Goal: Information Seeking & Learning: Compare options

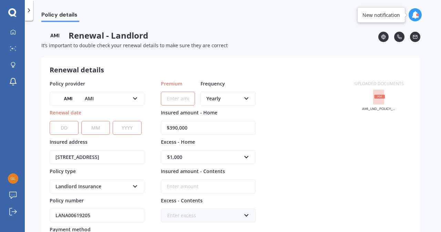
click at [176, 98] on input "Premium" at bounding box center [178, 99] width 34 height 14
paste input "$904.09"
click at [247, 101] on div "Yearly Yearly Six-Monthly Quarterly Monthly Fortnightly Weekly" at bounding box center [228, 99] width 55 height 14
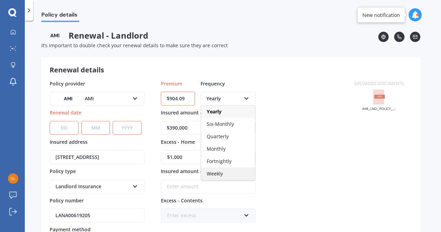
click at [224, 174] on div "Weekly" at bounding box center [228, 174] width 54 height 12
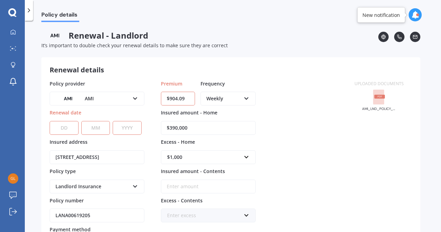
drag, startPoint x: 186, startPoint y: 100, endPoint x: 137, endPoint y: 99, distance: 49.0
click at [137, 99] on div "Policy provider AMI AA AMI AMP ANZ ASB Ando BNZ FMG Initio Kiwibank MAS NZI Oth…" at bounding box center [198, 166] width 297 height 172
type input "$140.29"
click at [67, 129] on select "DD 01 02 03 04 05 06 07 08 09 10 11 12 13 14 15 16 17 18 19 20 21 22 23 24 25 2…" at bounding box center [64, 128] width 29 height 14
select select "07"
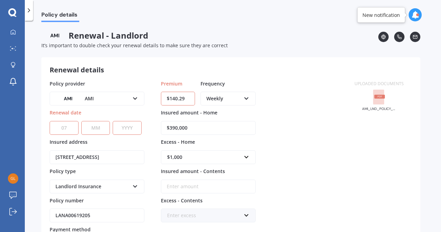
click at [50, 121] on select "DD 01 02 03 04 05 06 07 08 09 10 11 12 13 14 15 16 17 18 19 20 21 22 23 24 25 2…" at bounding box center [64, 128] width 29 height 14
click at [97, 126] on select "MM 01 02 03 04 05 06 07 08 09 10 11 12" at bounding box center [95, 128] width 29 height 14
select select "01"
click at [81, 121] on select "MM 01 02 03 04 05 06 07 08 09 10 11 12" at bounding box center [95, 128] width 29 height 14
click at [123, 125] on select "YYYY 2027 2026 2025 2024 2023 2022 2021 2020 2019 2018 2017 2016 2015 2014 2013…" at bounding box center [127, 128] width 29 height 14
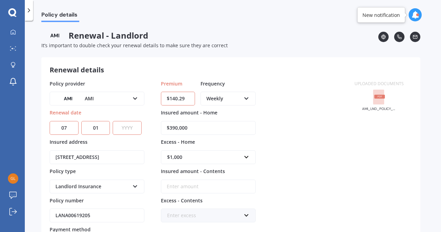
select select "2026"
click at [113, 121] on select "YYYY 2027 2026 2025 2024 2023 2022 2021 2020 2019 2018 2017 2016 2015 2014 2013…" at bounding box center [127, 128] width 29 height 14
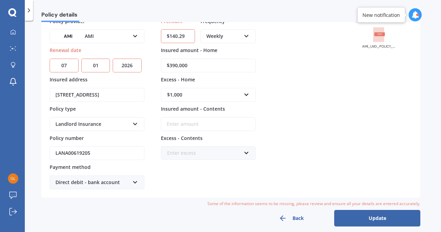
scroll to position [63, 0]
click at [373, 215] on button "Update" at bounding box center [377, 218] width 86 height 17
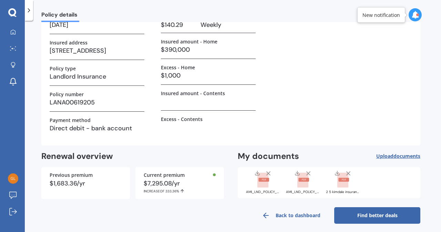
scroll to position [59, 0]
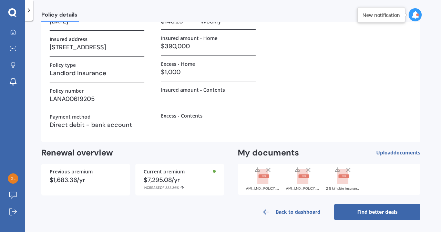
click at [381, 214] on link "Find better deals" at bounding box center [377, 212] width 86 height 17
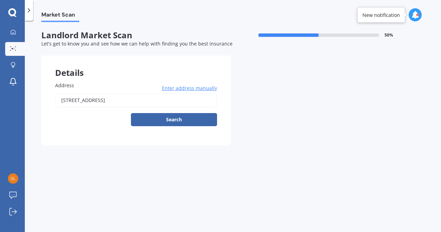
click at [171, 106] on input "[STREET_ADDRESS]" at bounding box center [136, 100] width 162 height 14
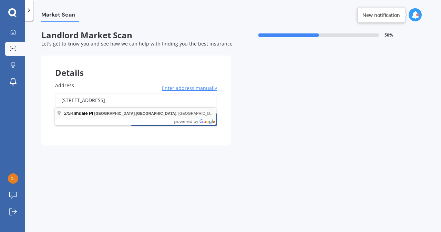
type input "[STREET_ADDRESS]"
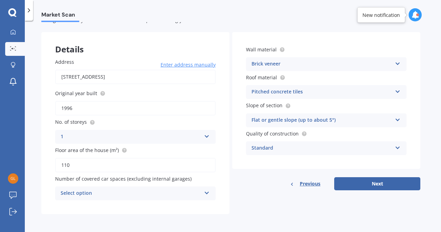
scroll to position [23, 0]
drag, startPoint x: 110, startPoint y: 167, endPoint x: 41, endPoint y: 164, distance: 69.0
click at [41, 164] on div "Market Scan Landlord Market Scan 50 % Let's get to know you and see how we can …" at bounding box center [233, 127] width 416 height 211
type input "90"
click at [203, 196] on div "Select option 0 1 2 3 4 5+" at bounding box center [135, 193] width 161 height 14
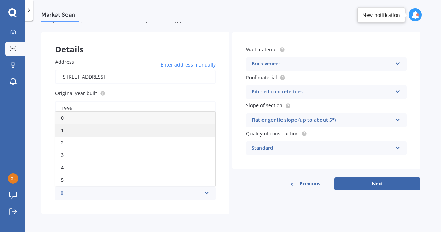
click at [102, 133] on div "1" at bounding box center [135, 130] width 160 height 12
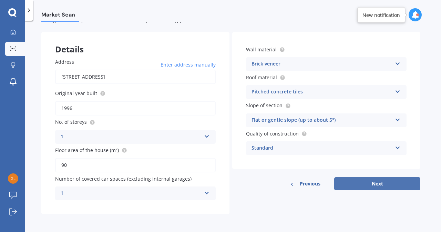
click at [381, 182] on button "Next" at bounding box center [377, 183] width 86 height 13
select select "02"
select select "07"
select select "1967"
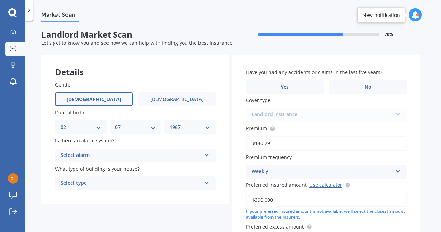
scroll to position [0, 0]
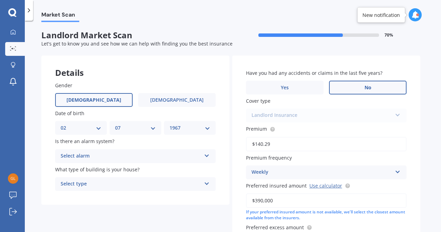
click at [369, 83] on label "No" at bounding box center [368, 88] width 78 height 14
click at [0, 0] on input "No" at bounding box center [0, 0] width 0 height 0
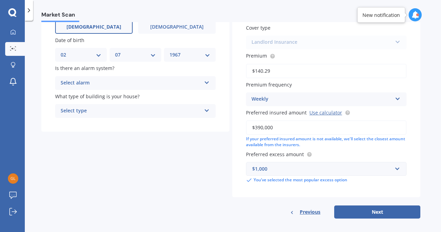
scroll to position [78, 0]
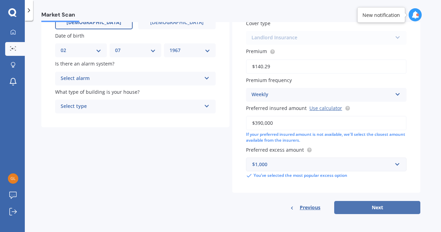
click at [383, 210] on button "Next" at bounding box center [377, 207] width 86 height 13
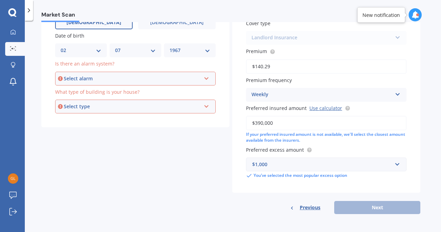
click at [207, 80] on icon at bounding box center [207, 77] width 6 height 5
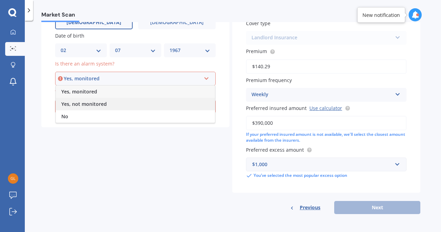
click at [168, 103] on div "Yes, not monitored" at bounding box center [135, 104] width 159 height 12
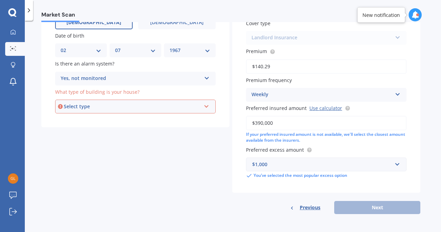
click at [190, 109] on div "Select type" at bounding box center [132, 107] width 137 height 8
click at [156, 123] on div "Freestanding" at bounding box center [135, 119] width 159 height 12
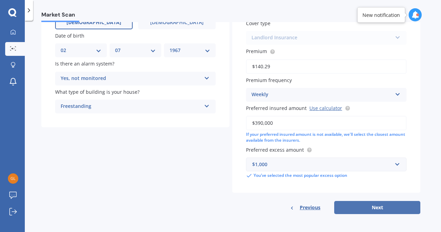
click at [382, 210] on button "Next" at bounding box center [377, 207] width 86 height 13
select select "02"
select select "07"
select select "1967"
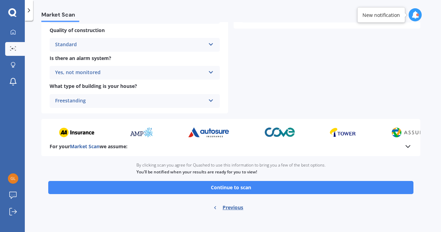
scroll to position [265, 0]
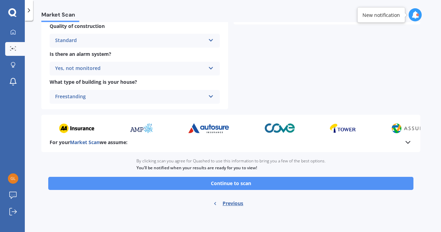
click at [358, 185] on button "Continue to scan" at bounding box center [230, 183] width 365 height 13
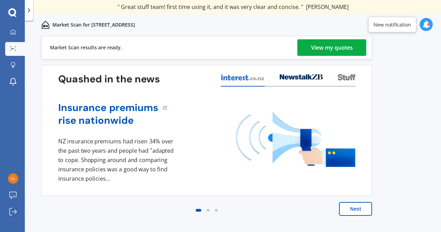
click at [321, 48] on div "View my quotes" at bounding box center [332, 47] width 42 height 17
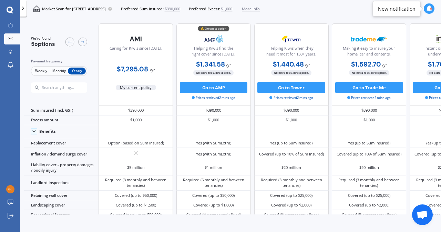
click at [39, 72] on span "Weekly" at bounding box center [41, 71] width 18 height 7
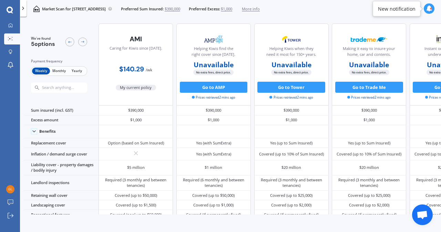
click at [58, 72] on span "Monthly" at bounding box center [59, 71] width 18 height 7
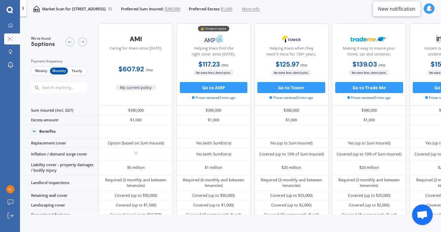
click at [81, 71] on span "Yearly" at bounding box center [77, 71] width 18 height 7
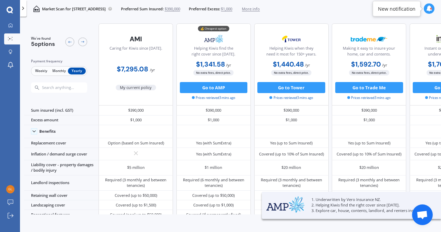
click at [60, 72] on span "Monthly" at bounding box center [59, 71] width 18 height 7
click at [44, 73] on span "Weekly" at bounding box center [41, 71] width 18 height 7
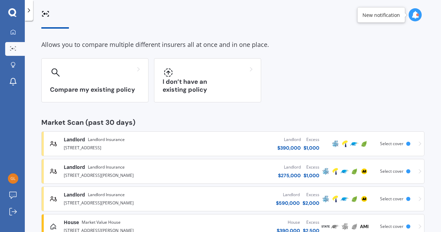
scroll to position [43, 0]
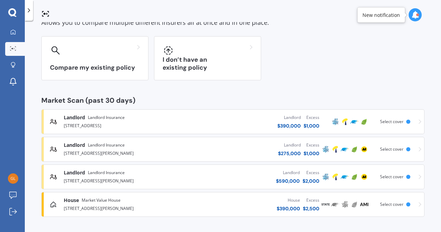
click at [87, 125] on div "[STREET_ADDRESS]" at bounding box center [125, 125] width 122 height 8
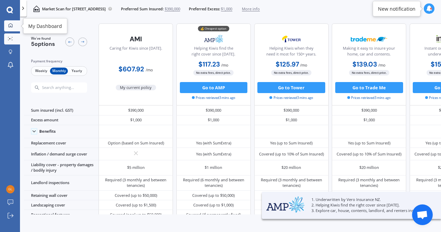
click at [13, 27] on div at bounding box center [10, 25] width 8 height 5
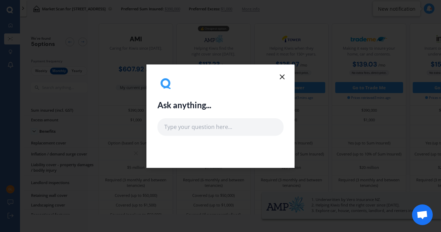
click at [283, 76] on icon at bounding box center [282, 77] width 8 height 8
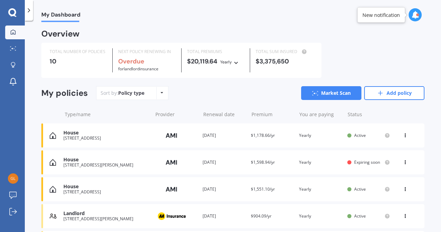
click at [116, 142] on div "House [STREET_ADDRESS] Provider Renewal date [DATE] Premium $1,178.66/yr You ar…" at bounding box center [232, 135] width 383 height 24
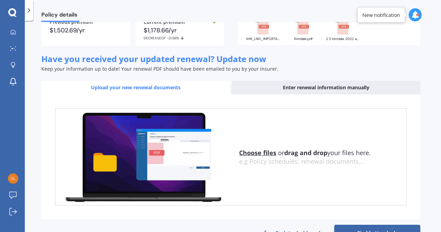
scroll to position [65, 0]
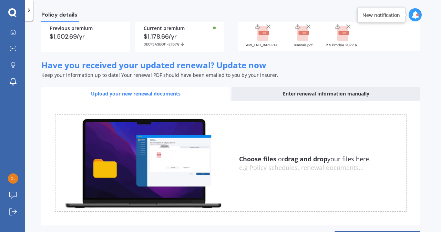
click at [356, 101] on div "Enter renewal information manually" at bounding box center [326, 94] width 189 height 14
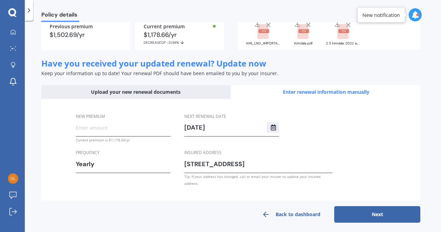
scroll to position [77, 0]
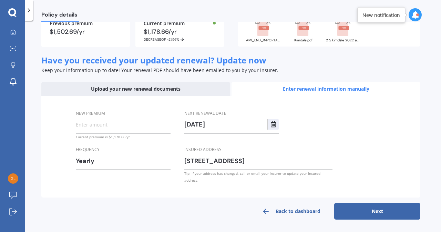
click at [305, 212] on link "Back to dashboard" at bounding box center [291, 211] width 86 height 17
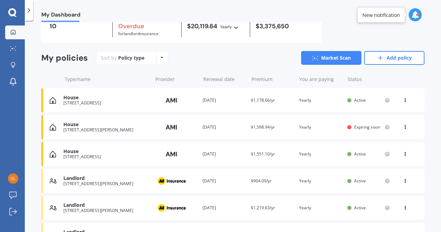
scroll to position [35, 0]
click at [310, 107] on div "House [STREET_ADDRESS] Provider Renewal date [DATE] Premium $1,178.66/yr You ar…" at bounding box center [232, 100] width 383 height 24
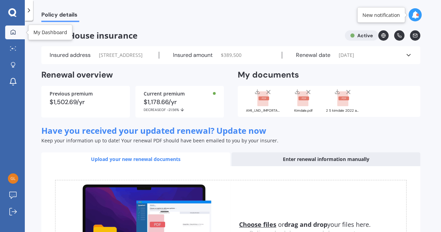
click at [14, 35] on div at bounding box center [13, 32] width 10 height 6
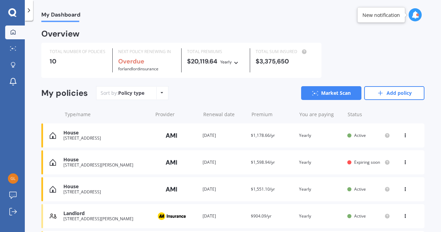
click at [84, 137] on div "[STREET_ADDRESS]" at bounding box center [105, 138] width 85 height 5
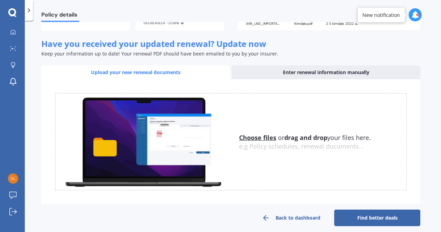
scroll to position [107, 0]
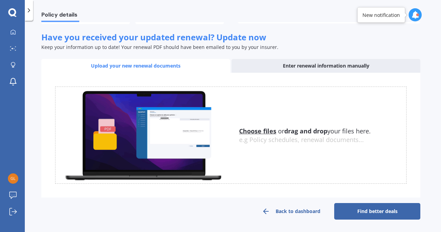
click at [381, 211] on link "Find better deals" at bounding box center [377, 211] width 86 height 17
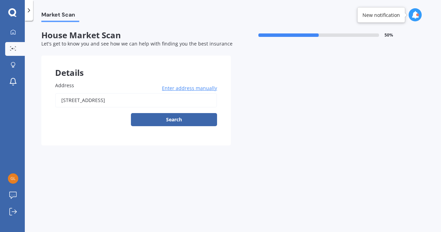
click at [176, 101] on input "[STREET_ADDRESS]" at bounding box center [136, 100] width 162 height 14
type input "[STREET_ADDRESS]"
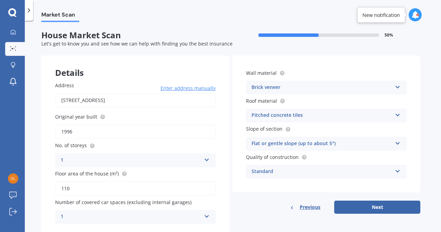
scroll to position [24, 0]
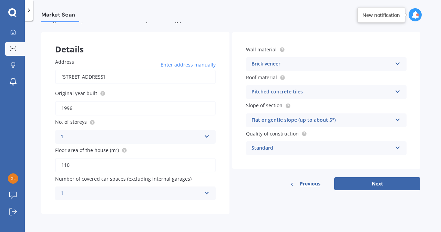
drag, startPoint x: 20, startPoint y: 163, endPoint x: 10, endPoint y: 165, distance: 10.5
click at [10, 165] on div "My Dashboard Market Scan Explore insurance Notifications [PERSON_NAME] Submit f…" at bounding box center [220, 116] width 441 height 232
type input "90"
click at [362, 180] on button "Next" at bounding box center [377, 183] width 86 height 13
select select "02"
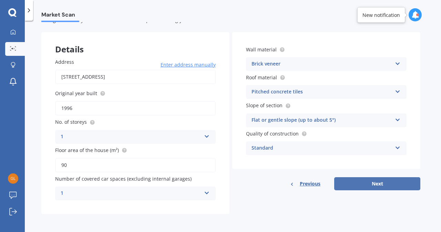
select select "07"
select select "1967"
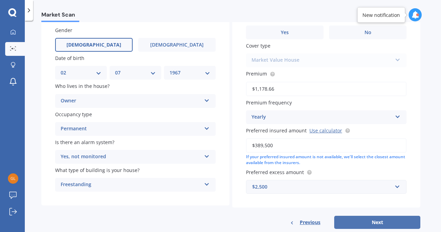
scroll to position [56, 0]
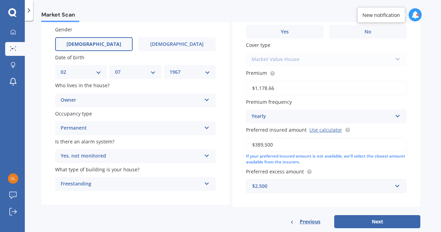
click at [336, 89] on input "$1,178.66" at bounding box center [326, 88] width 161 height 14
click at [360, 118] on div "Yearly" at bounding box center [322, 116] width 141 height 8
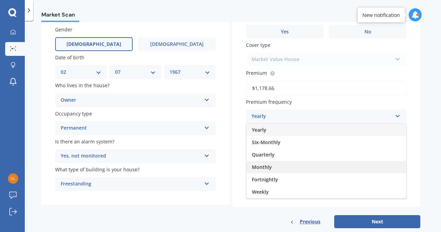
click at [285, 169] on div "Monthly" at bounding box center [326, 167] width 160 height 12
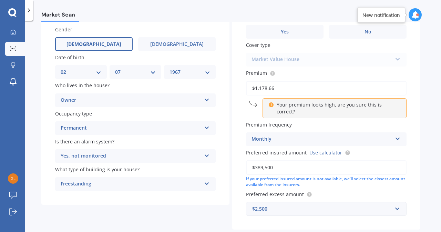
drag, startPoint x: 291, startPoint y: 92, endPoint x: 189, endPoint y: 102, distance: 102.9
click at [189, 102] on div "Details Gender [DEMOGRAPHIC_DATA] [DEMOGRAPHIC_DATA] Date of birth DD 01 02 03 …" at bounding box center [230, 125] width 379 height 251
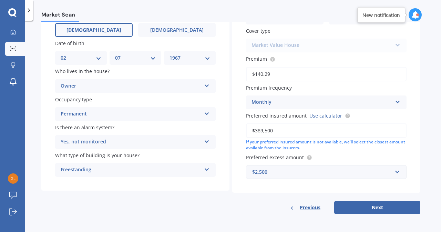
scroll to position [70, 0]
type input "$140.29"
click at [382, 208] on button "Next" at bounding box center [377, 207] width 86 height 13
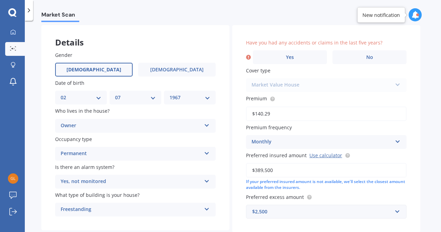
scroll to position [30, 0]
click at [370, 53] on label "No" at bounding box center [370, 57] width 74 height 14
click at [0, 0] on input "No" at bounding box center [0, 0] width 0 height 0
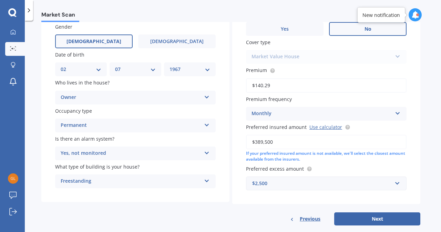
scroll to position [70, 0]
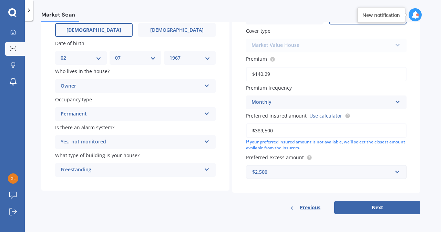
click at [390, 211] on button "Next" at bounding box center [377, 207] width 86 height 13
select select "02"
select select "07"
select select "1967"
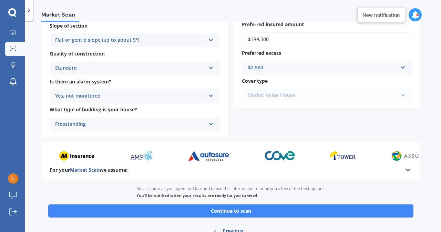
scroll to position [249, 0]
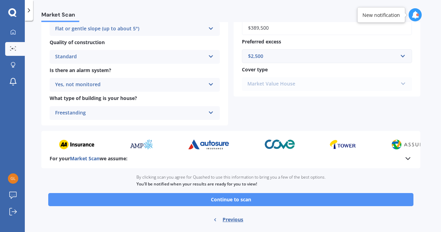
click at [364, 205] on button "Continue to scan" at bounding box center [230, 199] width 365 height 13
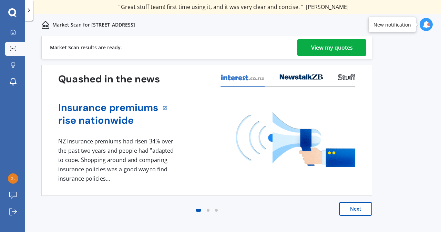
click at [410, 121] on div "Previous 80,000+ Kiwis have signed up to shop and save on insurance with us " H…" at bounding box center [233, 141] width 416 height 211
click at [322, 47] on div "View my quotes" at bounding box center [332, 47] width 42 height 17
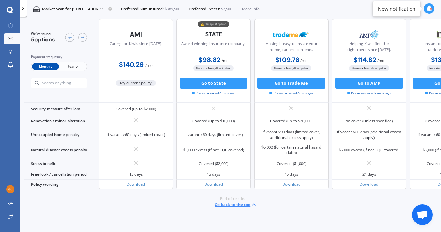
scroll to position [319, 0]
click at [221, 86] on button "Go to State" at bounding box center [214, 83] width 68 height 11
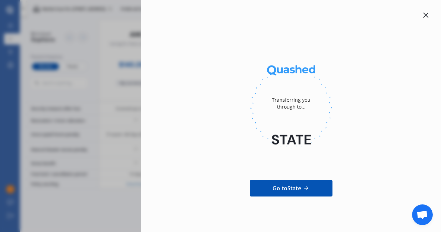
click at [424, 16] on icon at bounding box center [426, 15] width 5 height 5
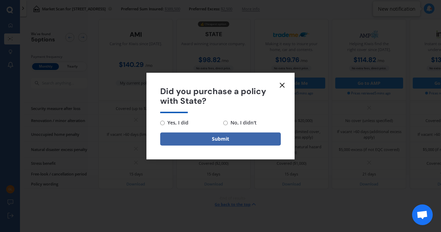
click at [283, 83] on icon at bounding box center [282, 85] width 8 height 8
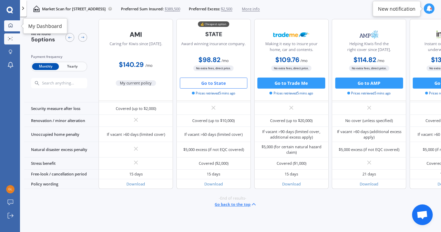
click at [11, 27] on icon at bounding box center [10, 25] width 4 height 4
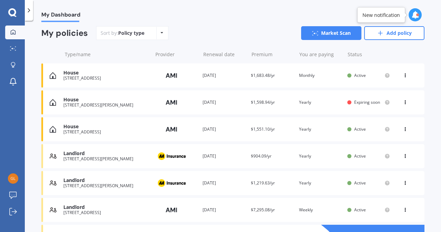
scroll to position [60, 0]
click at [382, 105] on div at bounding box center [386, 103] width 8 height 6
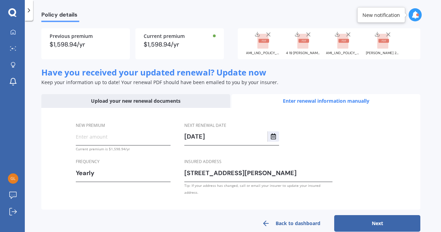
scroll to position [77, 0]
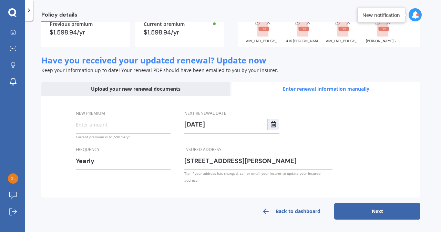
click at [377, 214] on button "Next" at bounding box center [377, 211] width 86 height 17
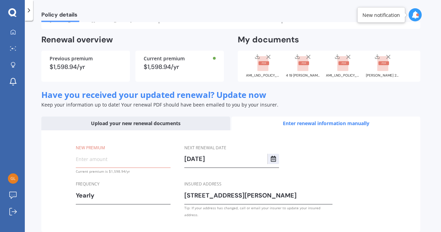
scroll to position [41, 0]
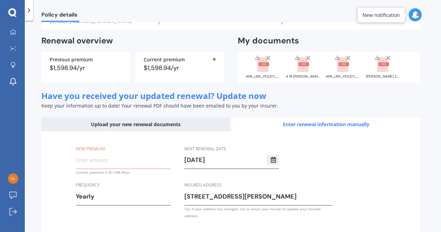
click at [161, 131] on div "Upload your new renewal documents" at bounding box center [135, 125] width 189 height 14
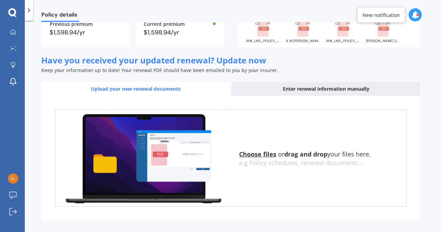
scroll to position [106, 0]
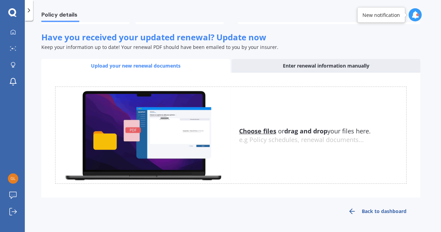
click at [390, 211] on link "Back to dashboard" at bounding box center [377, 211] width 86 height 17
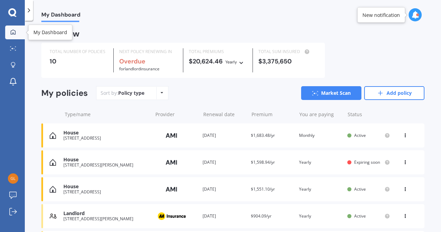
click at [403, 162] on icon at bounding box center [405, 161] width 5 height 4
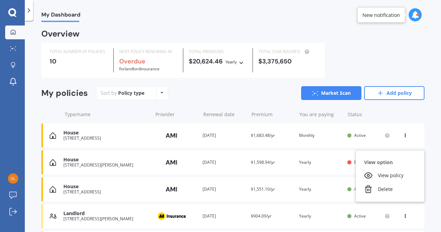
click at [305, 168] on div "House [STREET_ADDRESS][PERSON_NAME] Provider Renewal date [DATE] Premium $1,598…" at bounding box center [232, 162] width 383 height 24
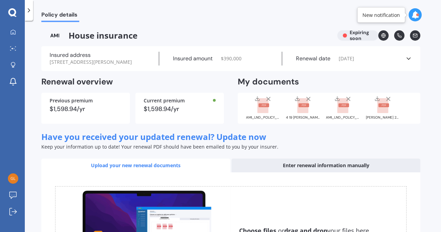
click at [354, 170] on div "Enter renewal information manually" at bounding box center [326, 166] width 189 height 14
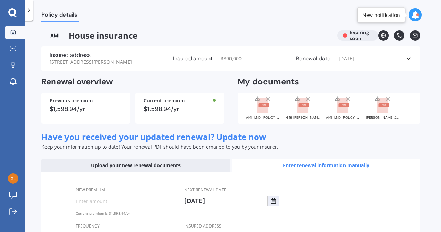
click at [13, 31] on icon at bounding box center [13, 32] width 6 height 6
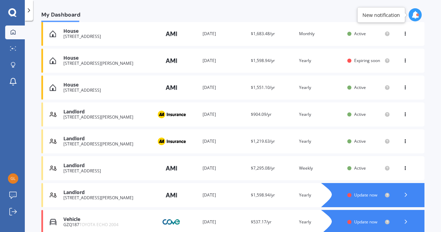
scroll to position [102, 0]
click at [403, 197] on icon at bounding box center [406, 194] width 7 height 7
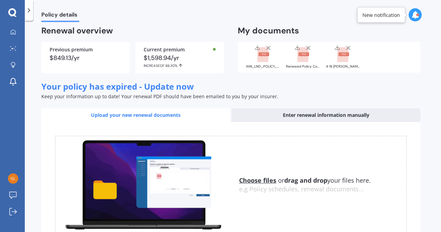
scroll to position [107, 0]
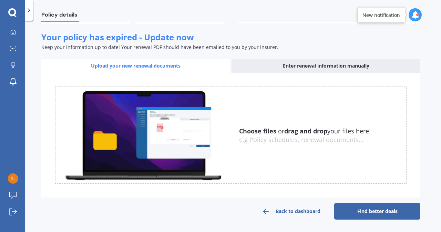
click at [385, 214] on link "Find better deals" at bounding box center [377, 211] width 86 height 17
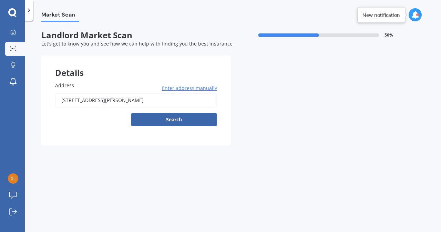
click at [188, 103] on input "[STREET_ADDRESS][PERSON_NAME]" at bounding box center [136, 100] width 162 height 14
type input "[STREET_ADDRESS][PERSON_NAME]"
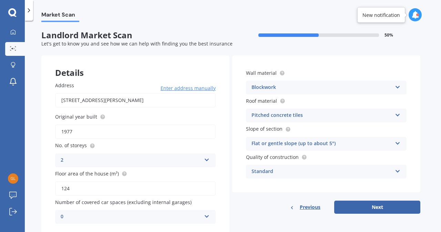
click at [190, 161] on div "2" at bounding box center [131, 160] width 141 height 8
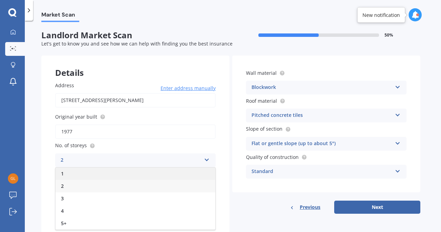
click at [121, 172] on div "1" at bounding box center [135, 174] width 160 height 12
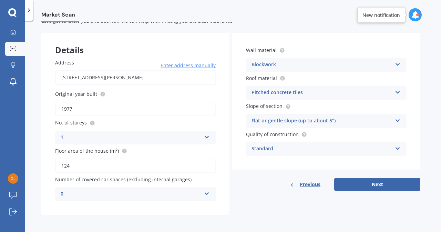
scroll to position [24, 0]
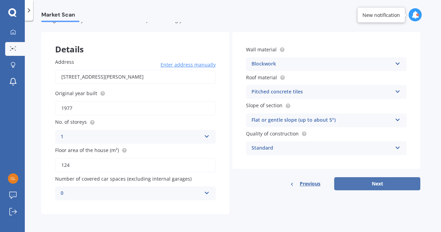
click at [381, 185] on button "Next" at bounding box center [377, 183] width 86 height 13
select select "02"
select select "07"
select select "1967"
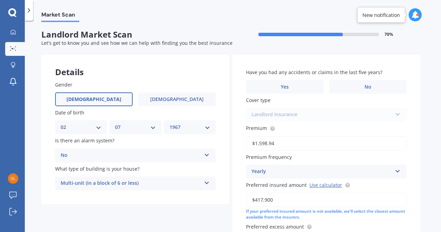
scroll to position [0, 0]
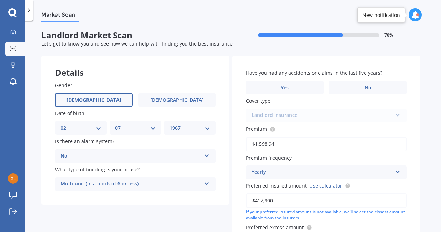
click at [384, 90] on label "No" at bounding box center [368, 88] width 78 height 14
click at [0, 0] on input "No" at bounding box center [0, 0] width 0 height 0
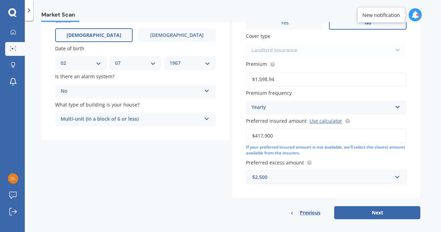
scroll to position [70, 0]
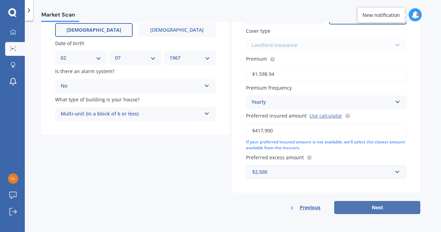
click at [372, 209] on button "Next" at bounding box center [377, 207] width 86 height 13
select select "02"
select select "07"
select select "1967"
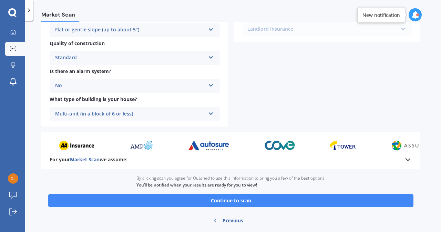
scroll to position [265, 0]
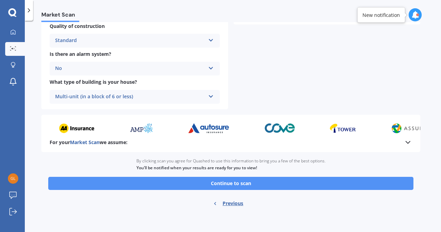
click at [358, 186] on button "Continue to scan" at bounding box center [230, 183] width 365 height 13
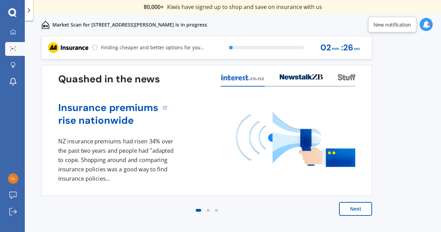
click at [359, 210] on button "Next" at bounding box center [355, 209] width 33 height 14
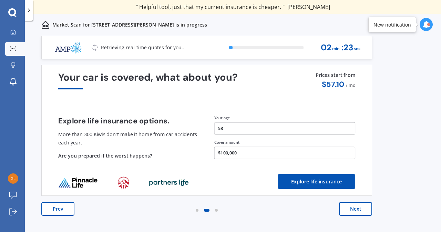
click at [68, 213] on button "Prev" at bounding box center [57, 209] width 33 height 14
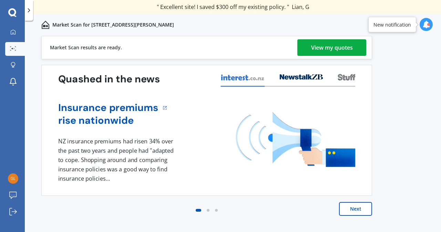
click at [322, 47] on div "View my quotes" at bounding box center [332, 47] width 42 height 17
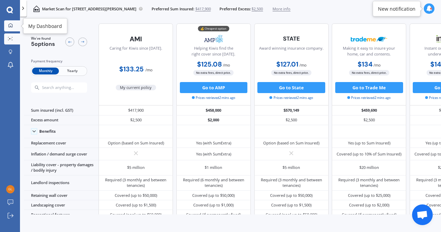
click at [11, 29] on link "My Dashboard" at bounding box center [12, 25] width 16 height 11
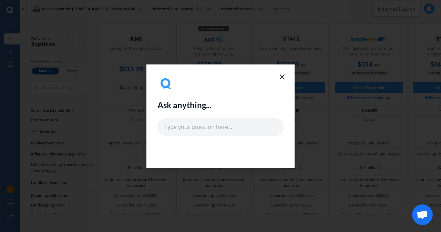
click at [285, 77] on icon at bounding box center [282, 77] width 8 height 8
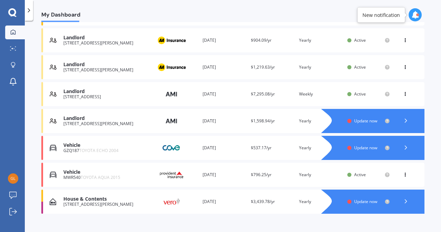
scroll to position [177, 0]
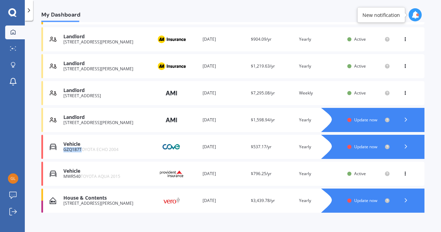
drag, startPoint x: 64, startPoint y: 150, endPoint x: 80, endPoint y: 149, distance: 16.2
click at [80, 149] on div "GZQ187 TOYOTA ECHO 2004" at bounding box center [105, 149] width 85 height 5
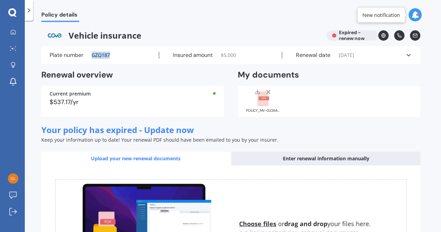
drag, startPoint x: 92, startPoint y: 54, endPoint x: 109, endPoint y: 57, distance: 16.7
click at [109, 57] on span "GZQ187" at bounding box center [101, 55] width 18 height 7
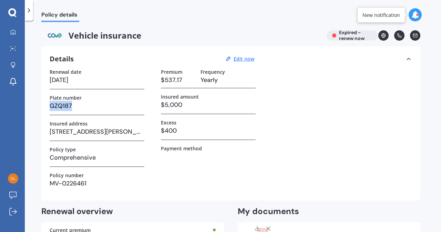
drag, startPoint x: 50, startPoint y: 107, endPoint x: 70, endPoint y: 105, distance: 20.0
click at [70, 105] on h3 "GZQ187" at bounding box center [97, 106] width 95 height 10
copy h3 "GZQ187"
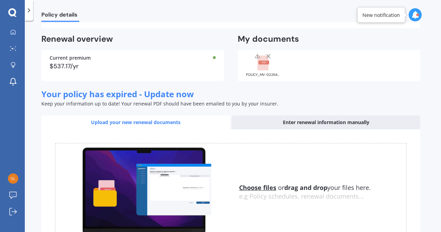
scroll to position [174, 0]
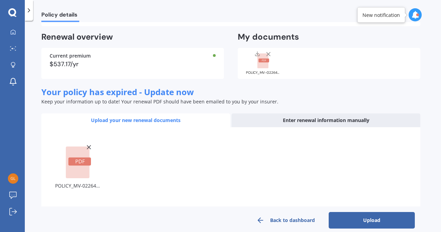
click at [356, 223] on button "Upload" at bounding box center [372, 220] width 86 height 17
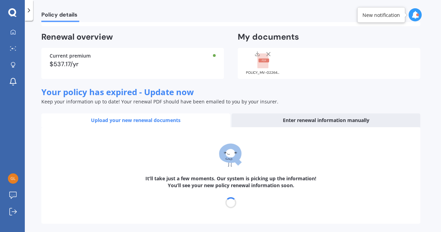
select select "19"
select select "05"
select select "2026"
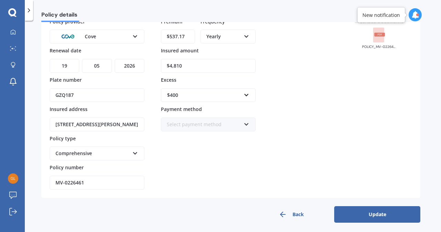
scroll to position [62, 0]
click at [414, 206] on button "Update" at bounding box center [377, 214] width 86 height 17
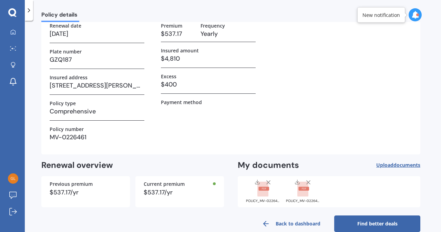
scroll to position [58, 0]
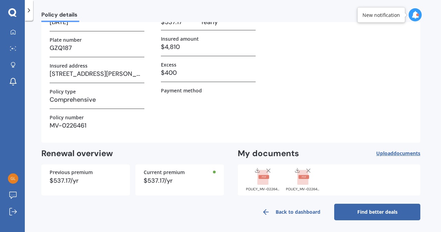
click at [377, 212] on link "Find better deals" at bounding box center [377, 212] width 86 height 17
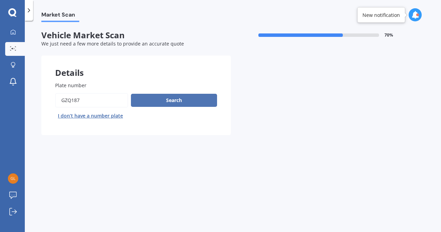
click at [190, 104] on button "Search" at bounding box center [174, 100] width 86 height 13
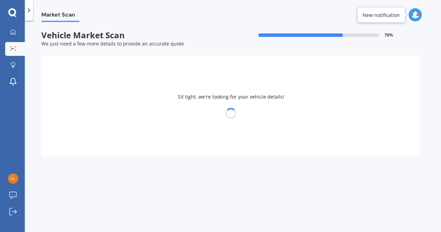
select select "TOYOTA"
select select "ECHO"
select select "02"
select select "07"
select select "1967"
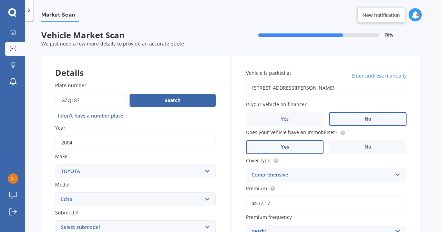
click at [387, 121] on label "No" at bounding box center [368, 119] width 78 height 14
click at [0, 0] on input "No" at bounding box center [0, 0] width 0 height 0
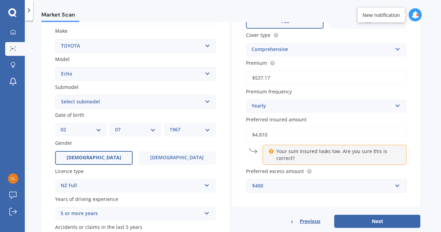
scroll to position [129, 0]
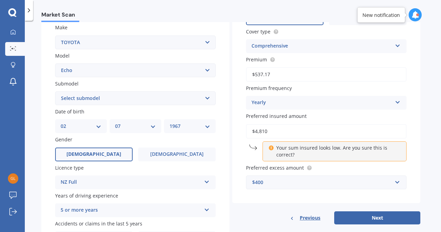
click at [378, 133] on input "$4,810" at bounding box center [326, 131] width 161 height 14
type input "$4"
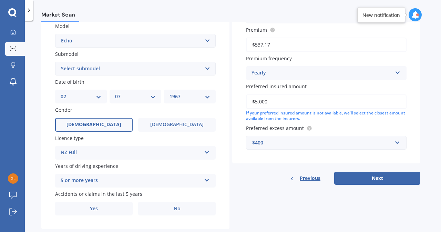
scroll to position [161, 0]
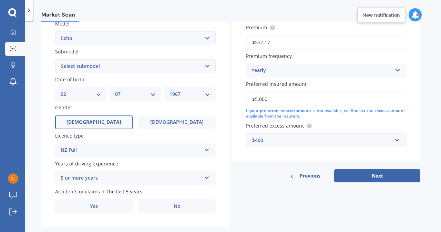
type input "$5,000"
click at [389, 180] on button "Next" at bounding box center [377, 175] width 86 height 13
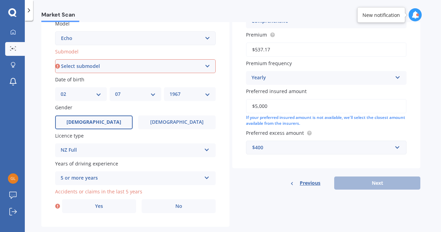
click at [187, 210] on label "No" at bounding box center [179, 206] width 74 height 14
click at [0, 0] on input "No" at bounding box center [0, 0] width 0 height 0
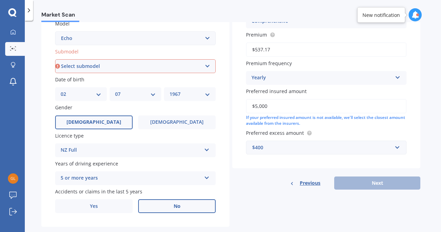
click at [210, 71] on select "Select submodel (All)" at bounding box center [135, 66] width 161 height 14
select select "(ALL)"
click at [55, 60] on select "Select submodel (All)" at bounding box center [135, 66] width 161 height 14
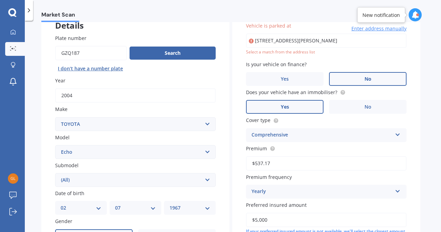
scroll to position [47, 0]
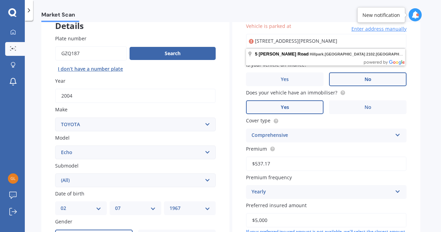
click at [352, 62] on body "We are experiencing high volume of Market Scans . Just a heads up we will have …" at bounding box center [220, 116] width 441 height 232
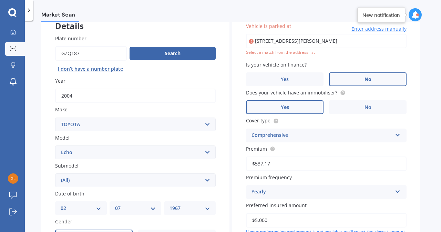
click at [388, 44] on input "[STREET_ADDRESS][PERSON_NAME]" at bounding box center [326, 41] width 161 height 14
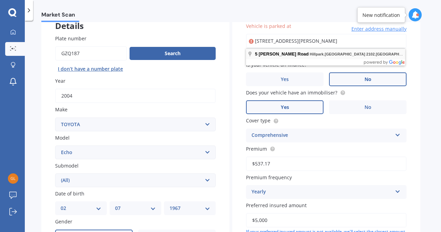
type input "[STREET_ADDRESS][PERSON_NAME]"
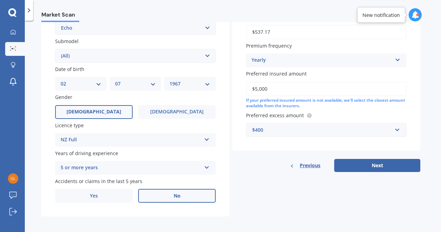
scroll to position [175, 0]
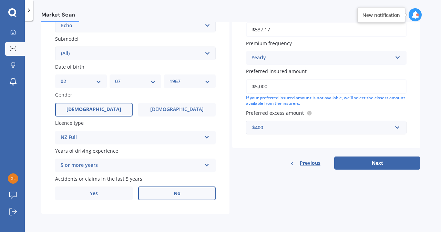
click at [388, 166] on button "Next" at bounding box center [377, 162] width 86 height 13
select select "02"
select select "07"
select select "1967"
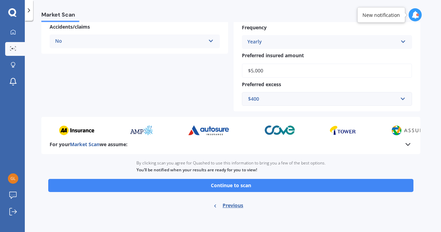
scroll to position [181, 0]
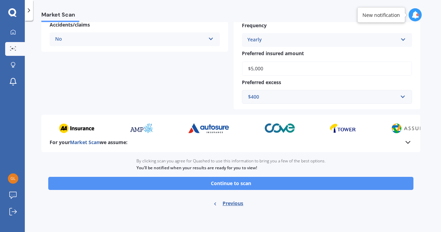
click at [371, 184] on button "Continue to scan" at bounding box center [230, 183] width 365 height 13
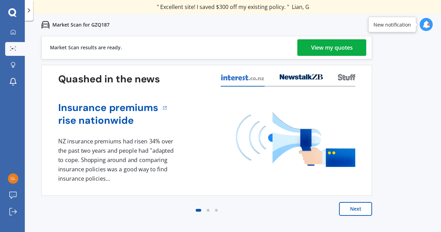
click at [334, 50] on div "View my quotes" at bounding box center [332, 47] width 42 height 17
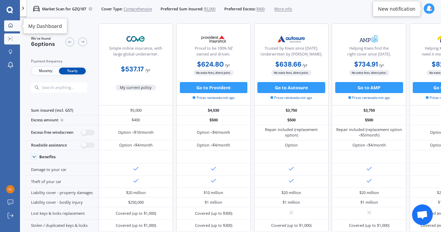
click at [12, 25] on icon at bounding box center [10, 25] width 4 height 4
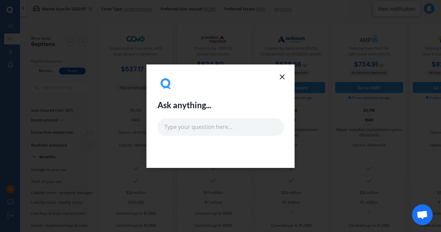
click at [283, 76] on line at bounding box center [282, 77] width 4 height 4
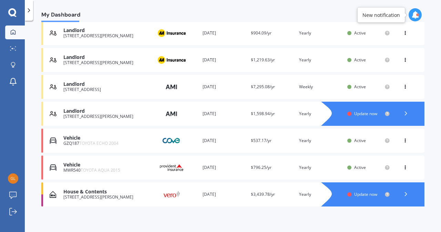
scroll to position [185, 0]
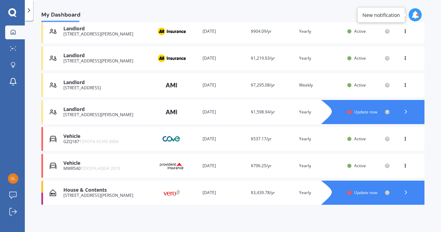
click at [371, 193] on span "Update now" at bounding box center [365, 193] width 23 height 6
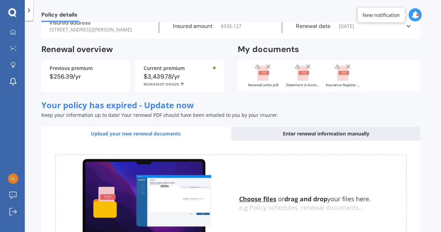
scroll to position [35, 0]
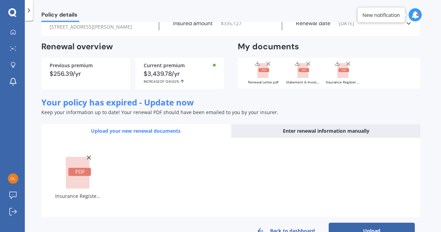
click at [349, 228] on button "Upload" at bounding box center [372, 231] width 86 height 17
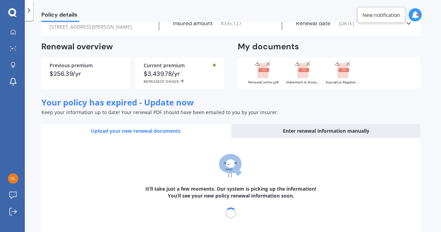
click at [349, 228] on div "It’ll take just a few moments. Our system is picking up the information! You’ll…" at bounding box center [230, 186] width 379 height 97
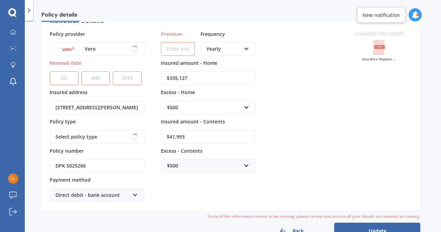
scroll to position [0, 0]
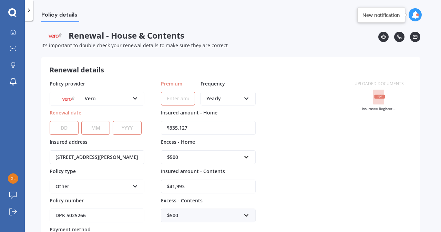
click at [180, 100] on input "Premium" at bounding box center [178, 99] width 34 height 14
paste input "$2,810.74"
type input "$2,810.74"
click at [62, 124] on select "DD 01 02 03 04 05 06 07 08 09 10 11 12 13 14 15 16 17 18 19 20 21 22 23 24 25 2…" at bounding box center [64, 128] width 29 height 14
select select "04"
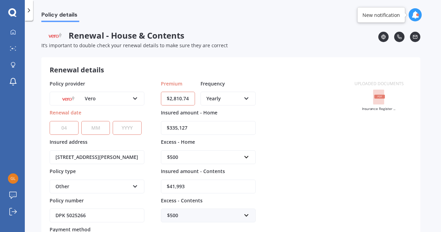
click at [50, 121] on select "DD 01 02 03 04 05 06 07 08 09 10 11 12 13 14 15 16 17 18 19 20 21 22 23 24 25 2…" at bounding box center [64, 128] width 29 height 14
click at [98, 124] on select "MM 01 02 03 04 05 06 07 08 09 10 11 12" at bounding box center [95, 128] width 29 height 14
select select "12"
click at [81, 121] on select "MM 01 02 03 04 05 06 07 08 09 10 11 12" at bounding box center [95, 128] width 29 height 14
click at [132, 131] on select "YYYY 2027 2026 2025 2024 2023 2022 2021 2020 2019 2018 2017 2016 2015 2014 2013…" at bounding box center [127, 128] width 29 height 14
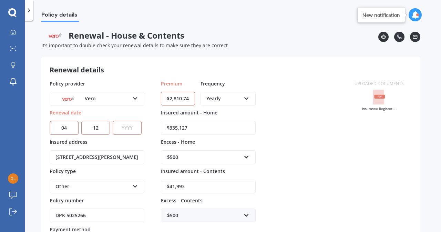
select select "2025"
click at [113, 121] on select "YYYY 2027 2026 2025 2024 2023 2022 2021 2020 2019 2018 2017 2016 2015 2014 2013…" at bounding box center [127, 128] width 29 height 14
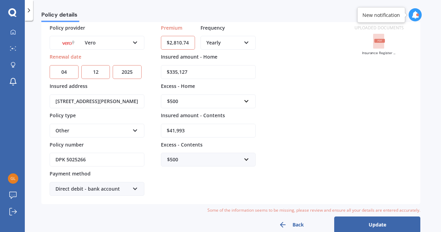
scroll to position [66, 0]
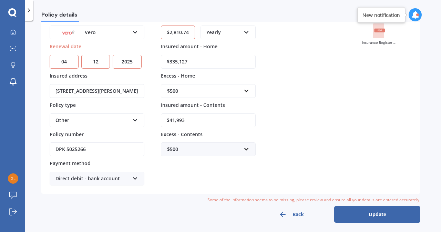
click at [382, 215] on button "Update" at bounding box center [377, 214] width 86 height 17
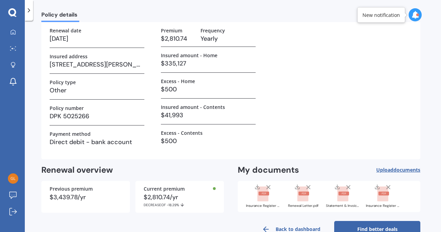
scroll to position [59, 0]
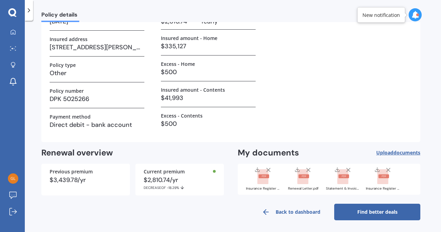
click at [381, 212] on link "Find better deals" at bounding box center [377, 212] width 86 height 17
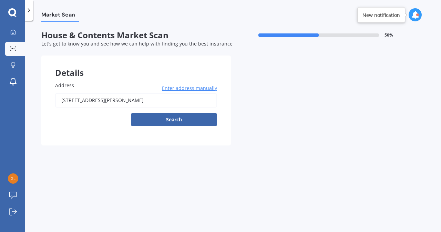
click at [171, 100] on input "[STREET_ADDRESS][PERSON_NAME]" at bounding box center [136, 100] width 162 height 14
type input "[STREET_ADDRESS][PERSON_NAME]"
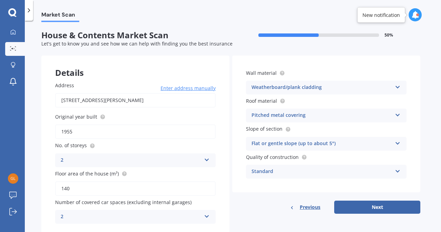
click at [399, 144] on icon at bounding box center [398, 142] width 6 height 5
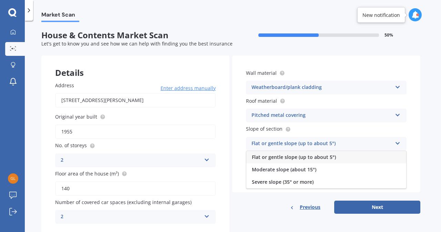
click at [372, 173] on div "Moderate slope (about 15°)" at bounding box center [326, 169] width 160 height 12
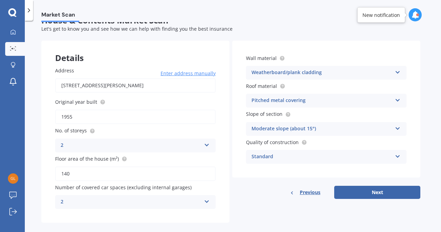
scroll to position [14, 0]
click at [398, 101] on icon at bounding box center [398, 99] width 6 height 5
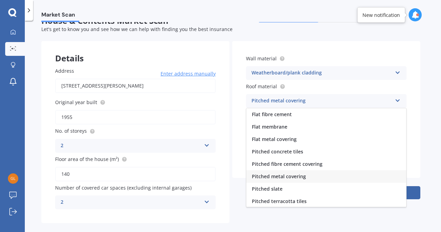
click at [365, 145] on div "Flat metal covering" at bounding box center [326, 139] width 160 height 12
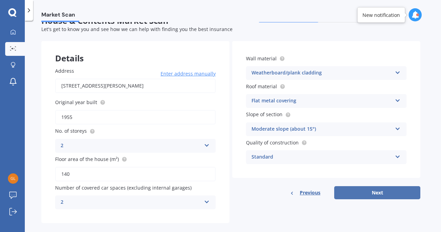
click at [383, 193] on button "Next" at bounding box center [377, 192] width 86 height 13
select select "02"
select select "07"
select select "1967"
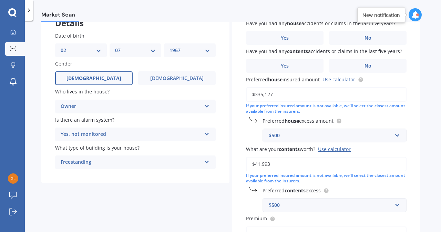
scroll to position [43, 0]
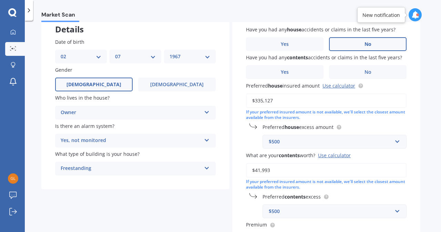
click at [383, 43] on label "No" at bounding box center [368, 44] width 78 height 14
click at [0, 0] on input "No" at bounding box center [0, 0] width 0 height 0
click at [379, 75] on label "No" at bounding box center [368, 72] width 78 height 14
click at [0, 0] on input "No" at bounding box center [0, 0] width 0 height 0
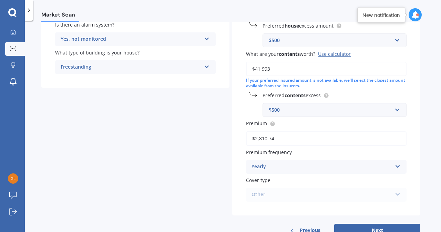
scroll to position [168, 0]
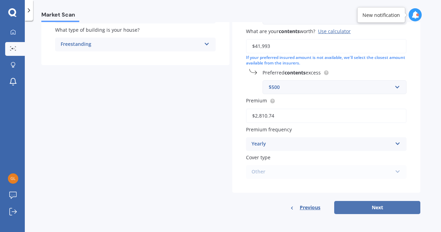
click at [387, 211] on button "Next" at bounding box center [377, 207] width 86 height 13
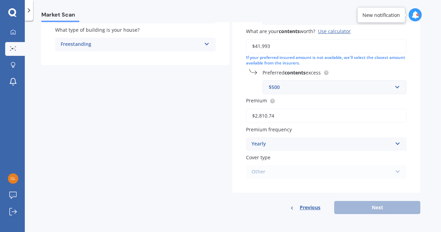
scroll to position [17, 0]
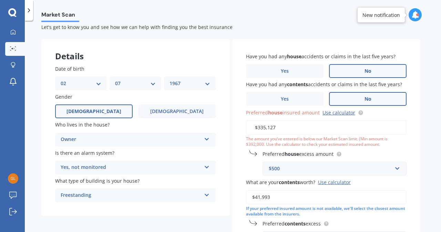
drag, startPoint x: 278, startPoint y: 129, endPoint x: 223, endPoint y: 132, distance: 55.2
click at [223, 132] on div "Details Date of birth DD 01 02 03 04 05 06 07 08 09 10 11 12 13 14 15 16 17 18 …" at bounding box center [230, 202] width 379 height 326
paste input "736,38"
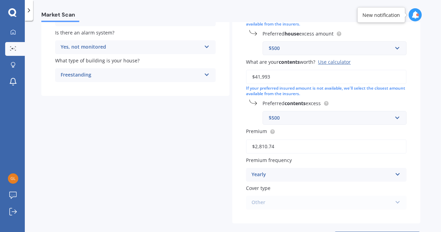
scroll to position [134, 0]
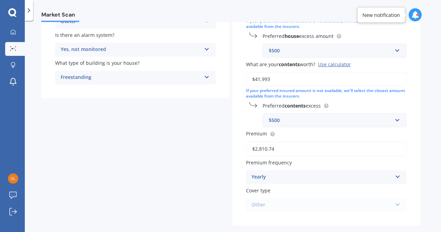
type input "$736,387"
drag, startPoint x: 275, startPoint y: 81, endPoint x: 157, endPoint y: 84, distance: 118.3
click at [157, 84] on div "Details Date of birth DD 01 02 03 04 05 06 07 08 09 10 11 12 13 14 15 16 17 18 …" at bounding box center [230, 84] width 379 height 326
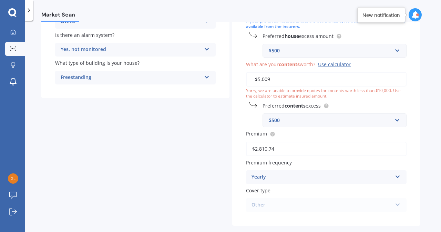
type input "$50,093"
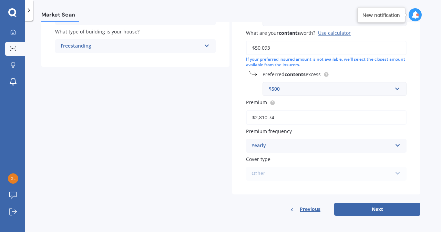
scroll to position [168, 0]
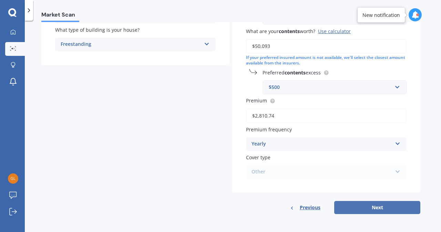
click at [384, 208] on button "Next" at bounding box center [377, 207] width 86 height 13
select select "02"
select select "07"
select select "1967"
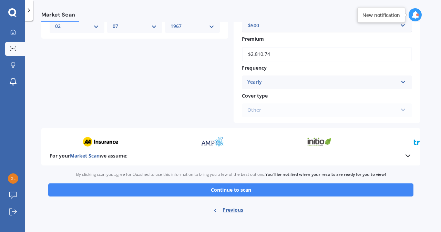
scroll to position [315, 0]
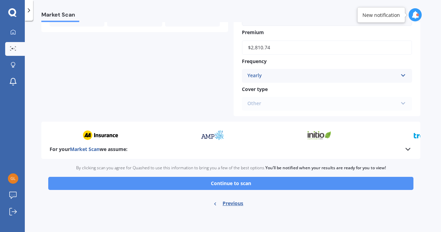
click at [332, 188] on button "Continue to scan" at bounding box center [230, 183] width 365 height 13
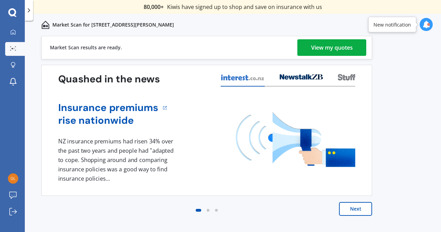
click at [335, 47] on div "View my quotes" at bounding box center [332, 47] width 42 height 17
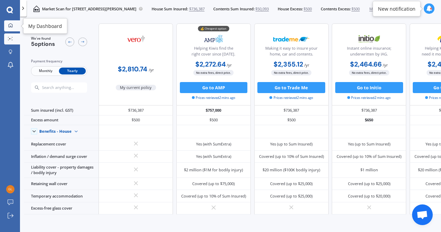
click at [13, 27] on div at bounding box center [10, 25] width 8 height 5
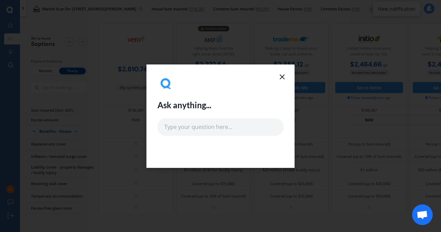
click at [282, 75] on icon at bounding box center [282, 77] width 8 height 8
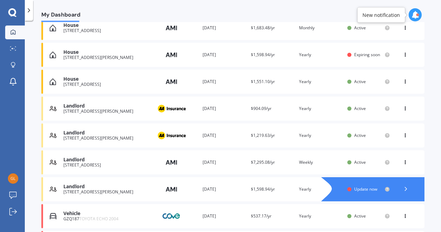
scroll to position [108, 0]
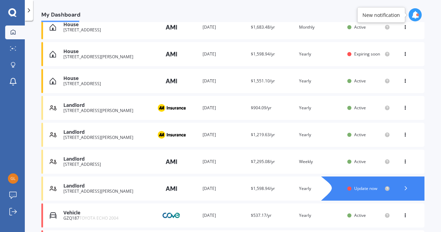
click at [410, 191] on div at bounding box center [406, 188] width 21 height 10
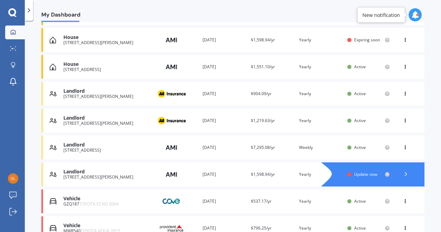
scroll to position [123, 0]
click at [405, 176] on icon at bounding box center [406, 173] width 7 height 7
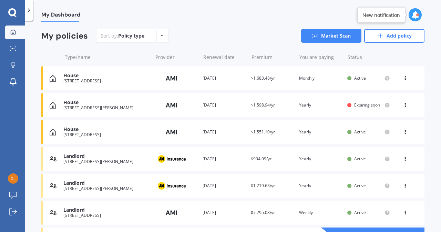
scroll to position [54, 0]
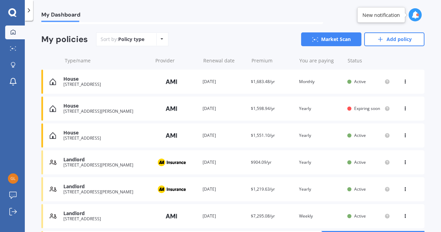
click at [340, 88] on div "House [STREET_ADDRESS] Provider Renewal date [DATE] Premium $1,683.48/yr You ar…" at bounding box center [232, 82] width 383 height 24
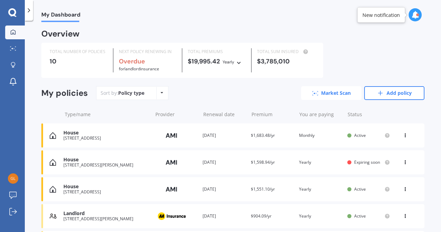
click at [330, 94] on link "Market Scan" at bounding box center [331, 93] width 60 height 14
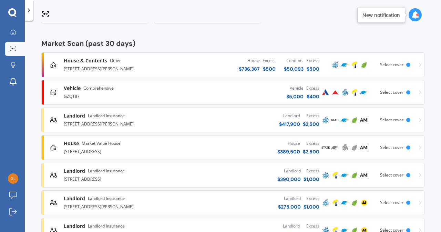
scroll to position [106, 0]
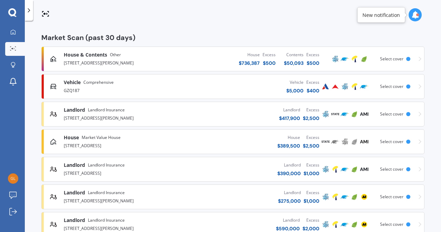
click at [333, 59] on img at bounding box center [335, 59] width 8 height 8
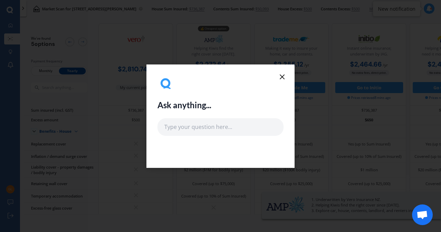
click at [285, 78] on icon at bounding box center [282, 77] width 8 height 8
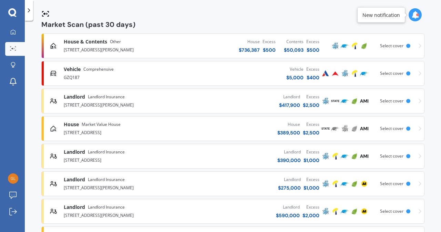
scroll to position [120, 0]
click at [323, 100] on img at bounding box center [326, 101] width 8 height 8
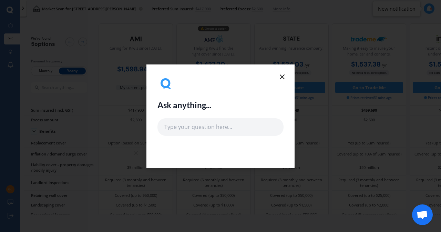
click at [283, 78] on line at bounding box center [282, 77] width 4 height 4
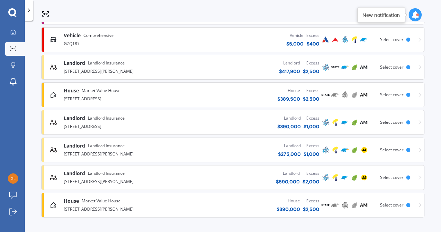
scroll to position [154, 0]
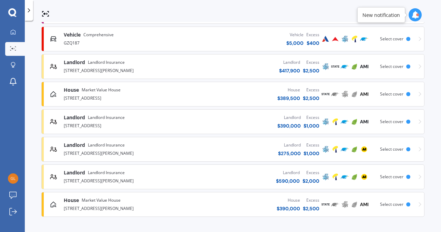
click at [406, 122] on div at bounding box center [408, 122] width 4 height 4
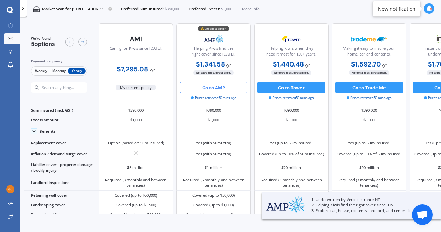
click at [221, 85] on button "Go to AMP" at bounding box center [214, 87] width 68 height 11
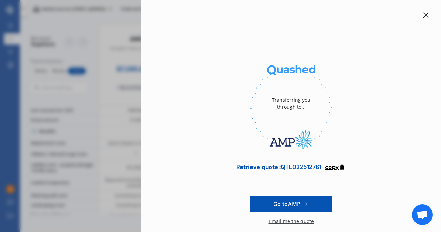
click at [335, 166] on span "copy" at bounding box center [332, 167] width 14 height 8
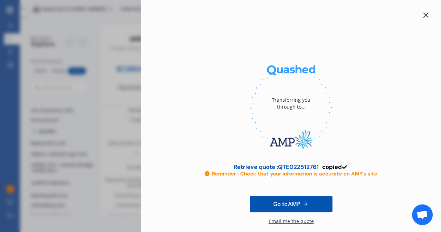
click at [425, 14] on icon at bounding box center [426, 15] width 6 height 6
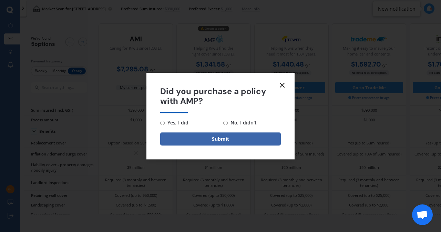
click at [225, 123] on input "No, I didn't" at bounding box center [225, 123] width 4 height 4
radio input "true"
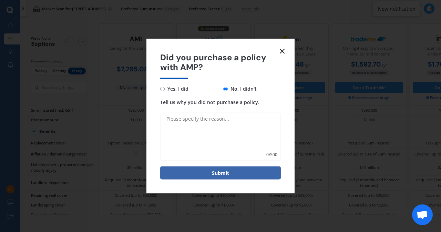
click at [218, 123] on textarea "Tell us why you did not purchase a policy." at bounding box center [220, 137] width 121 height 48
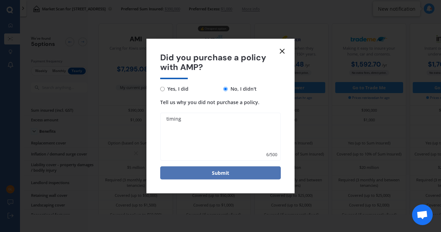
type textarea "timing"
click at [223, 174] on button "Submit" at bounding box center [220, 172] width 121 height 13
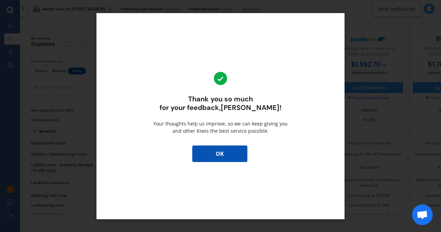
click at [219, 154] on button "OK" at bounding box center [219, 153] width 55 height 17
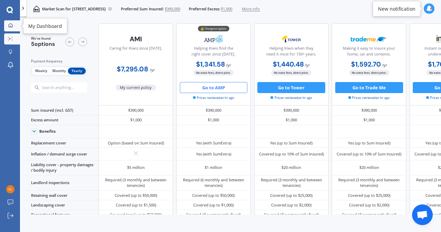
click at [10, 25] on icon at bounding box center [10, 25] width 4 height 4
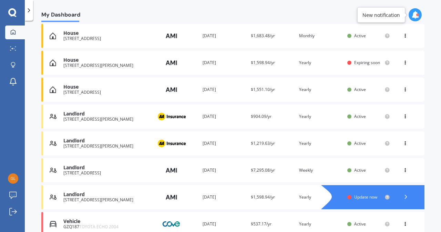
scroll to position [99, 0]
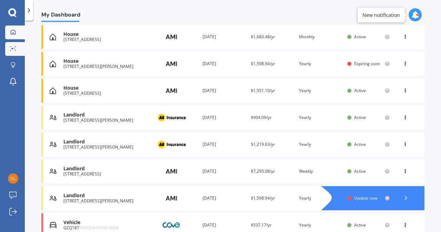
click at [17, 50] on div at bounding box center [13, 48] width 10 height 5
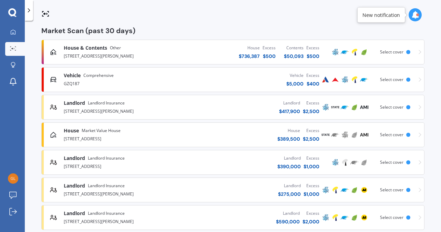
scroll to position [113, 0]
click at [406, 108] on div at bounding box center [408, 107] width 4 height 4
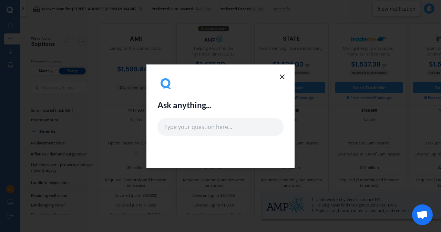
click at [284, 79] on icon at bounding box center [282, 77] width 8 height 8
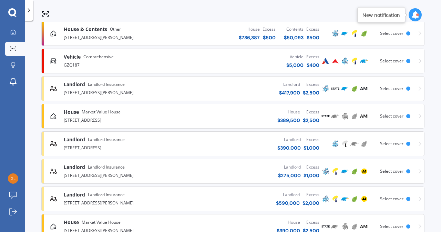
scroll to position [131, 0]
